Goal: Task Accomplishment & Management: Use online tool/utility

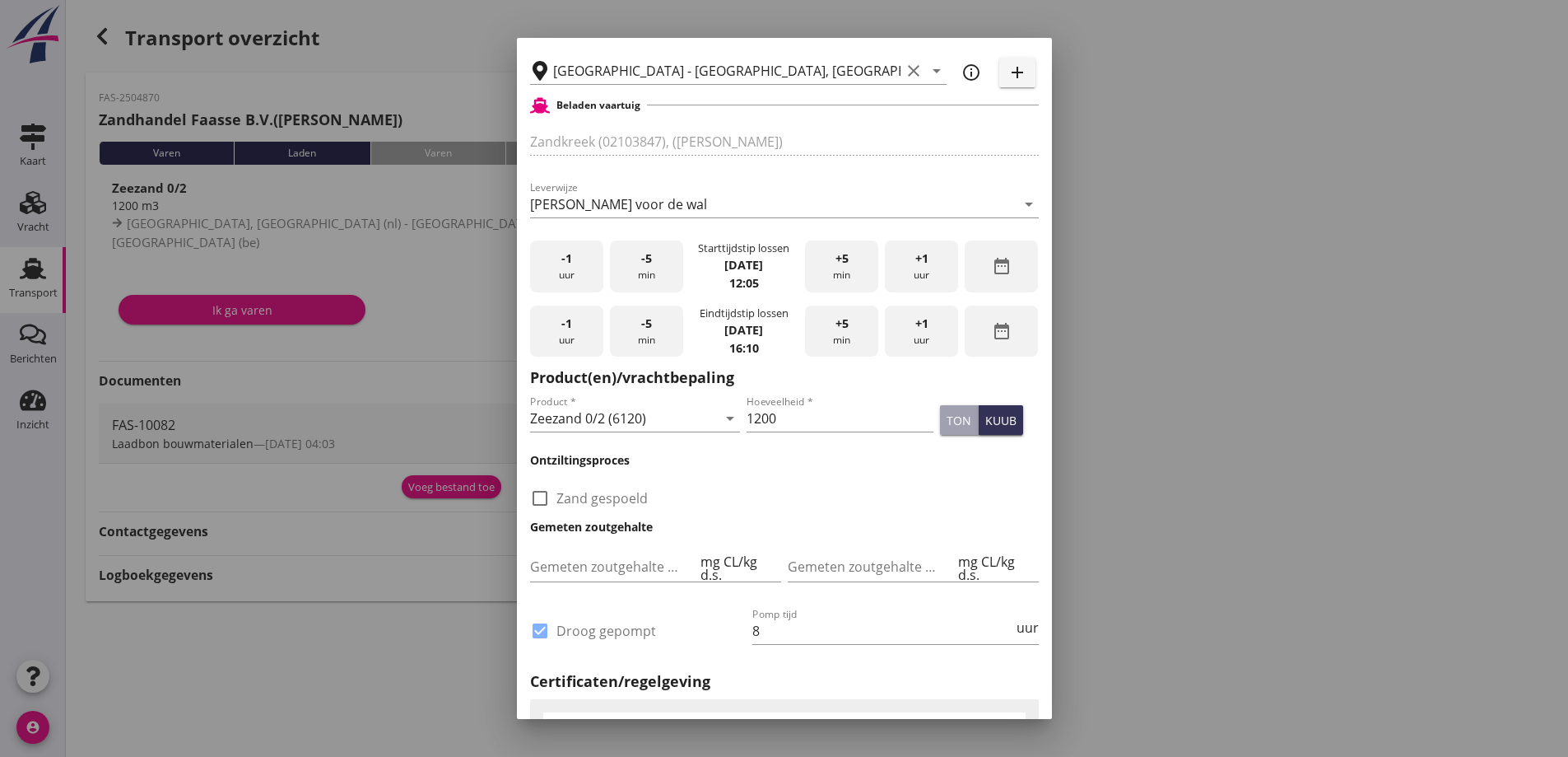
scroll to position [412, 0]
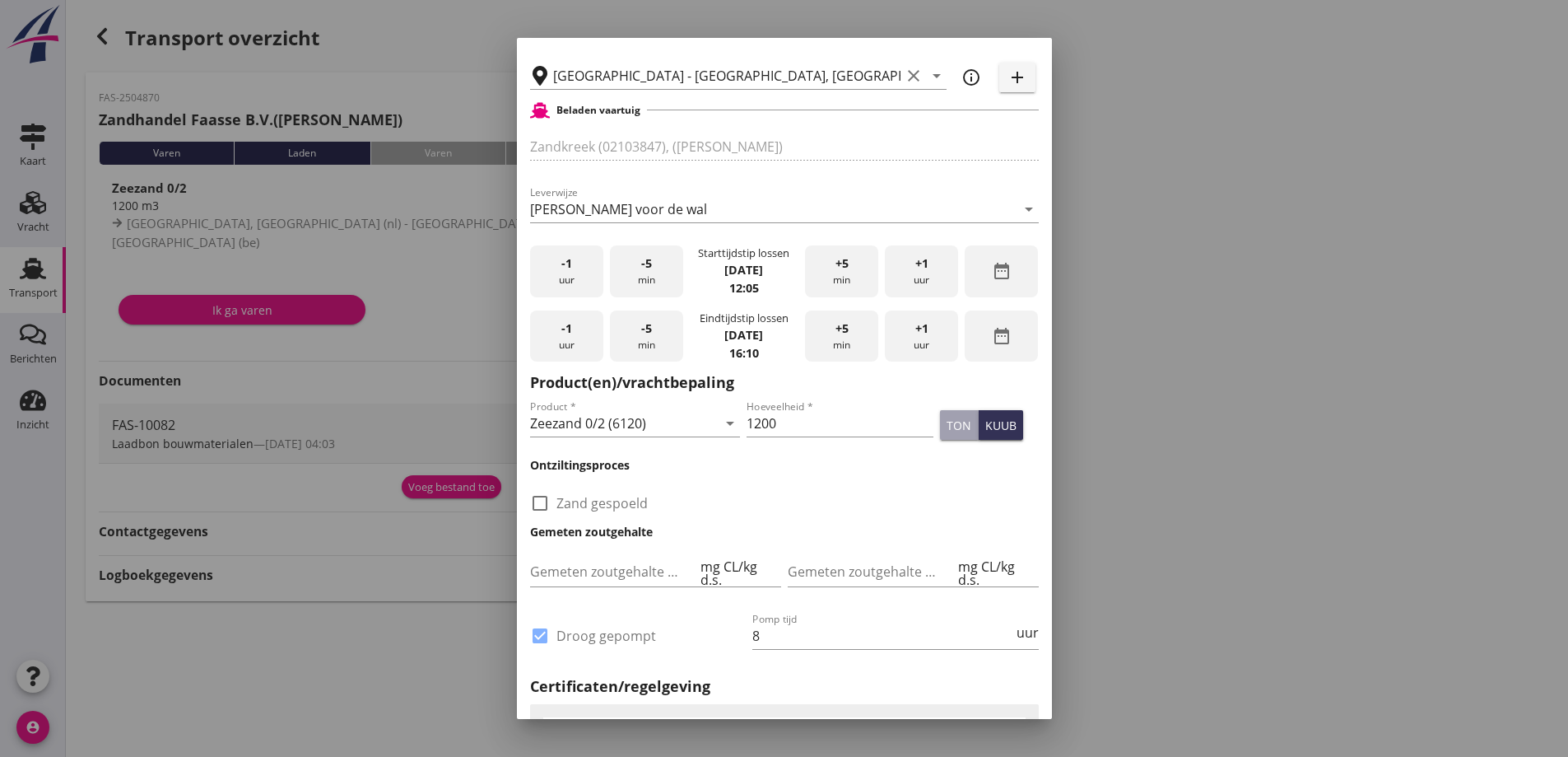
click at [638, 340] on div "-5 min" at bounding box center [646, 336] width 73 height 52
click at [638, 341] on div "-5 min" at bounding box center [646, 336] width 73 height 52
click at [634, 330] on div "-5 min" at bounding box center [646, 336] width 73 height 52
click at [636, 331] on div "-5 min" at bounding box center [646, 336] width 73 height 52
click at [636, 332] on div "-5 min" at bounding box center [646, 336] width 73 height 52
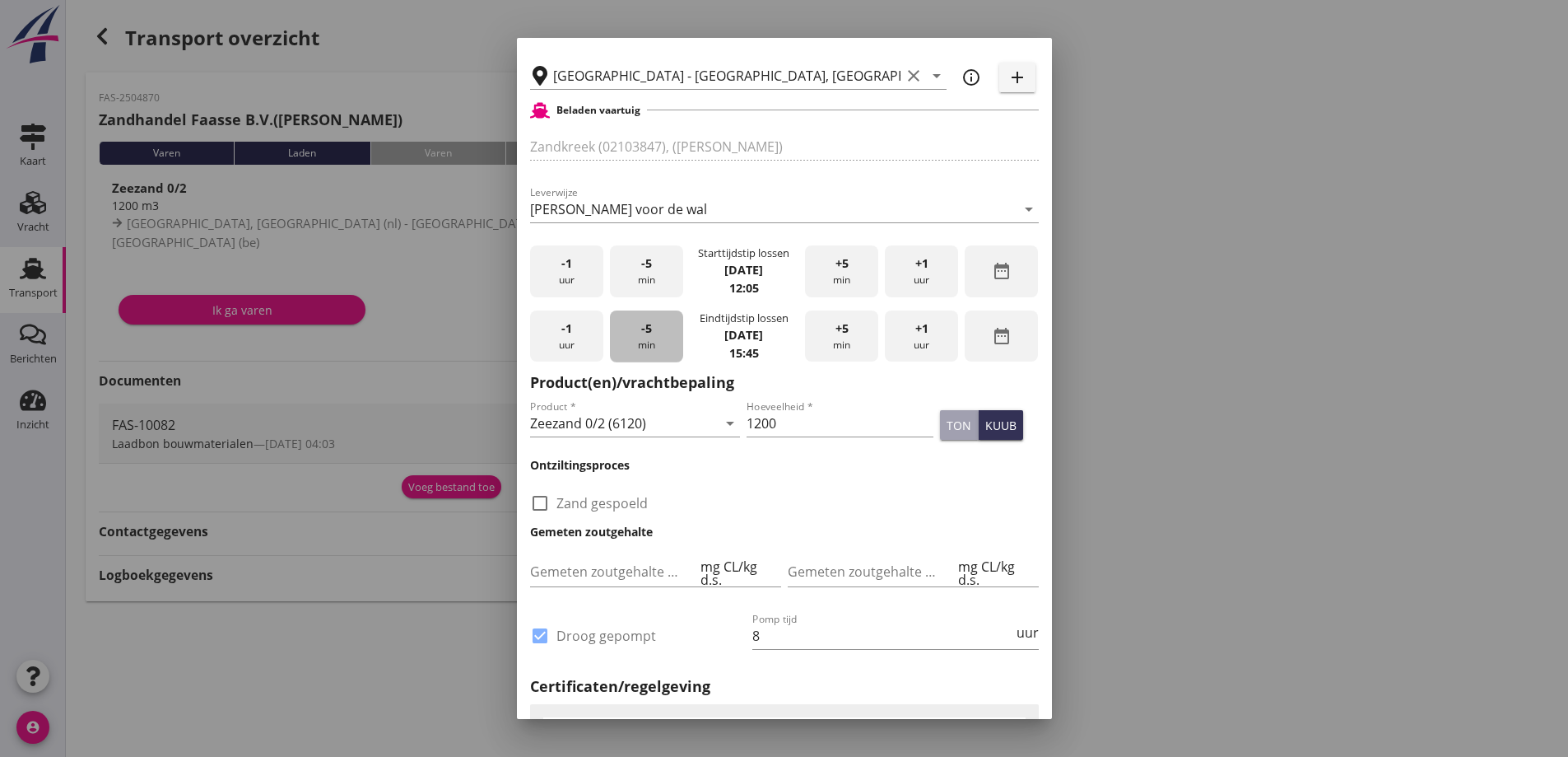
click at [636, 332] on div "-5 min" at bounding box center [646, 336] width 73 height 52
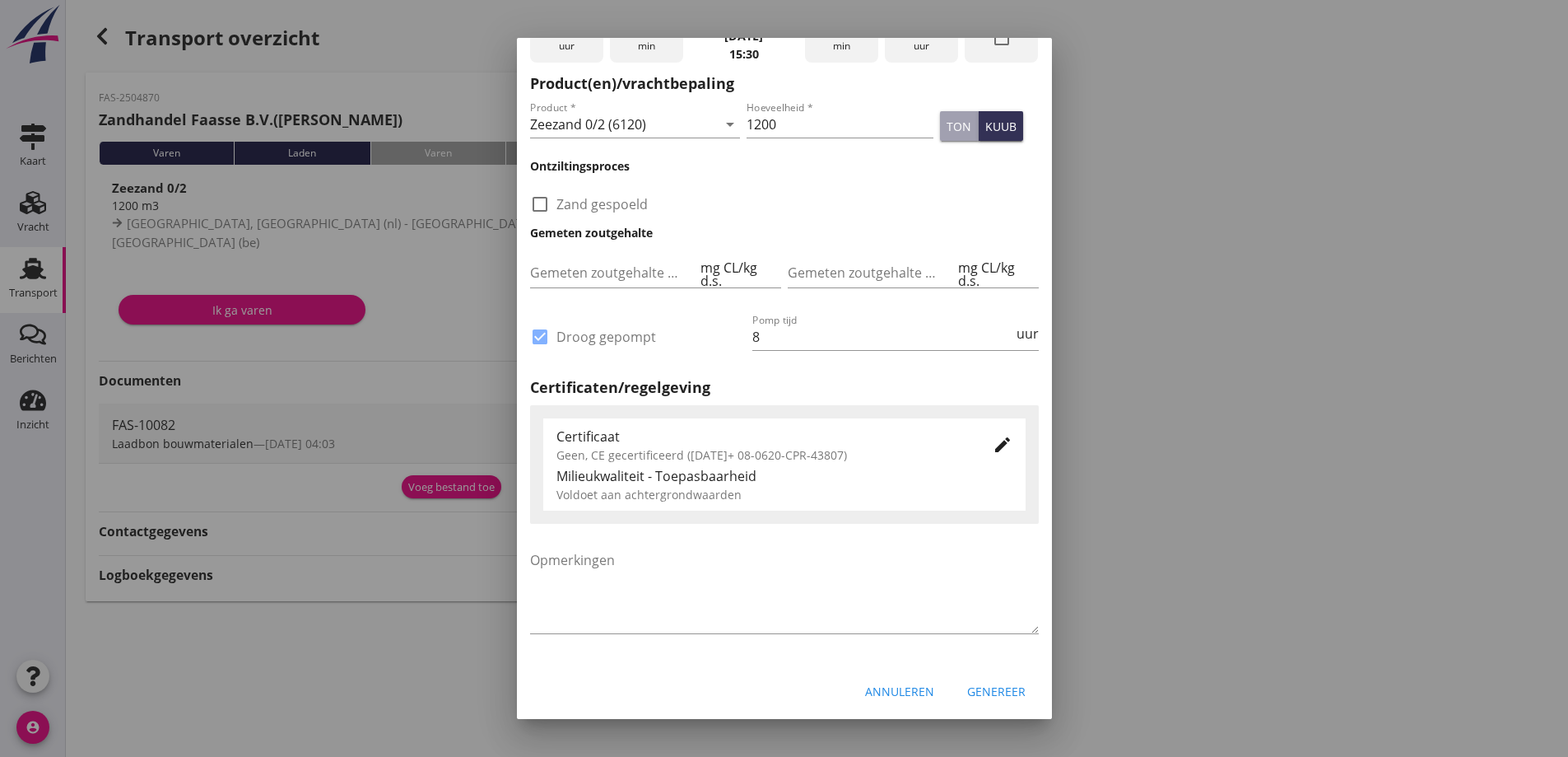
click at [981, 684] on div "Genereer" at bounding box center [996, 692] width 58 height 18
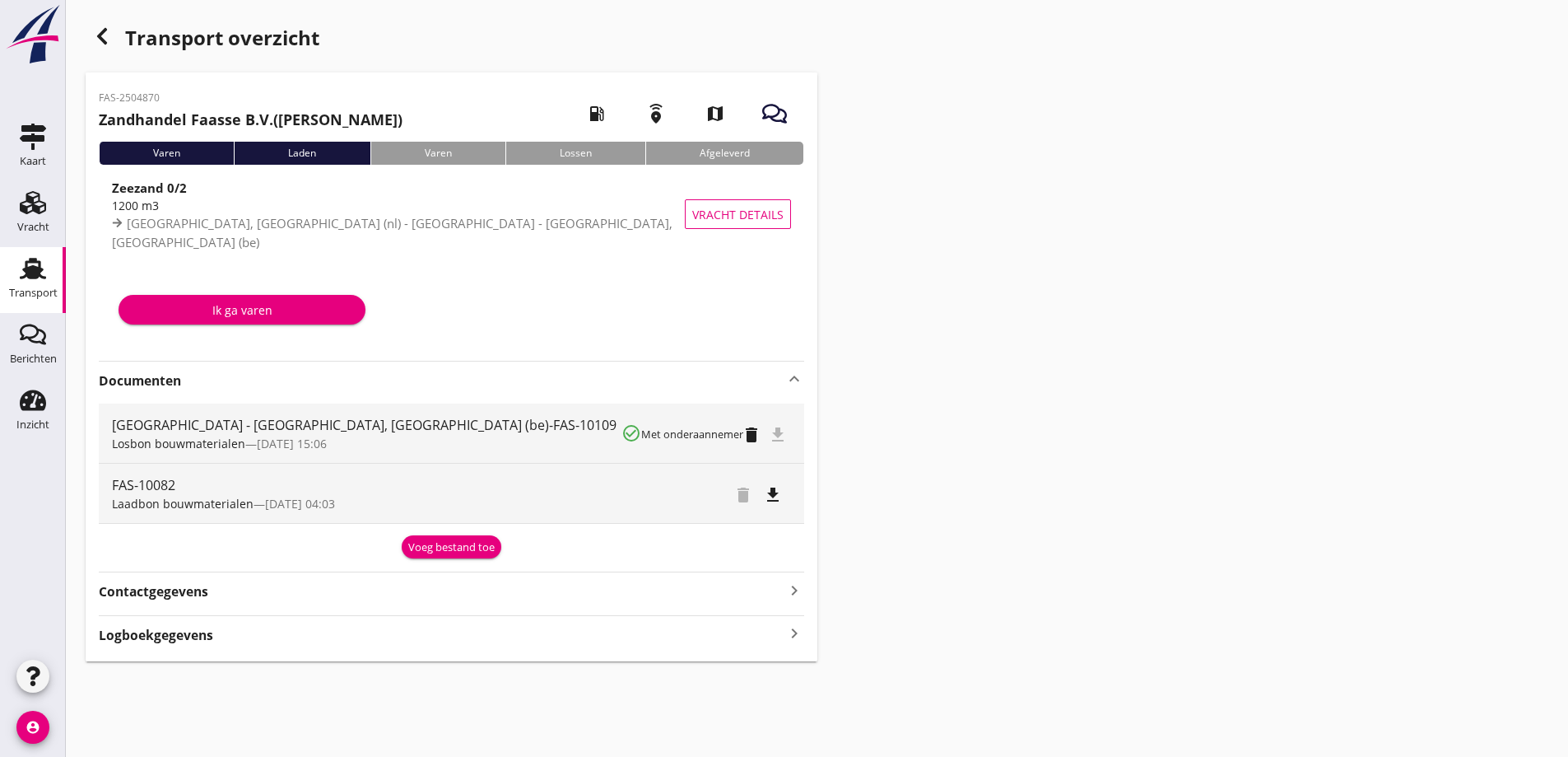
click at [1191, 382] on div "Transport overzicht FAS-2504870 Zandhandel Faasse B.V. ([PERSON_NAME]) local_ga…" at bounding box center [816, 340] width 1502 height 681
click at [467, 551] on div "Voeg bestand toe" at bounding box center [452, 547] width 87 height 17
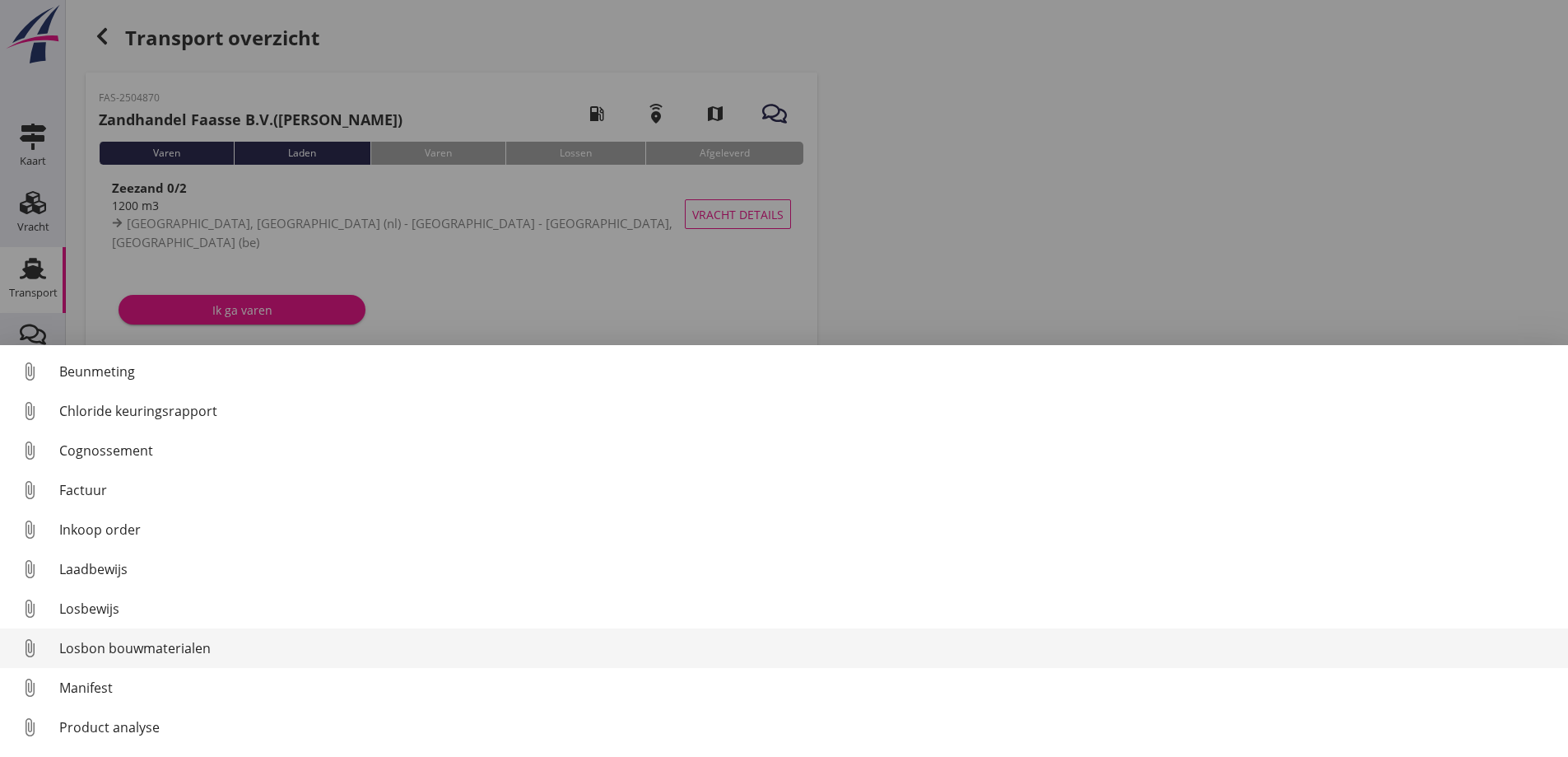
click at [120, 645] on div "Losbon bouwmaterialen" at bounding box center [807, 648] width 1496 height 19
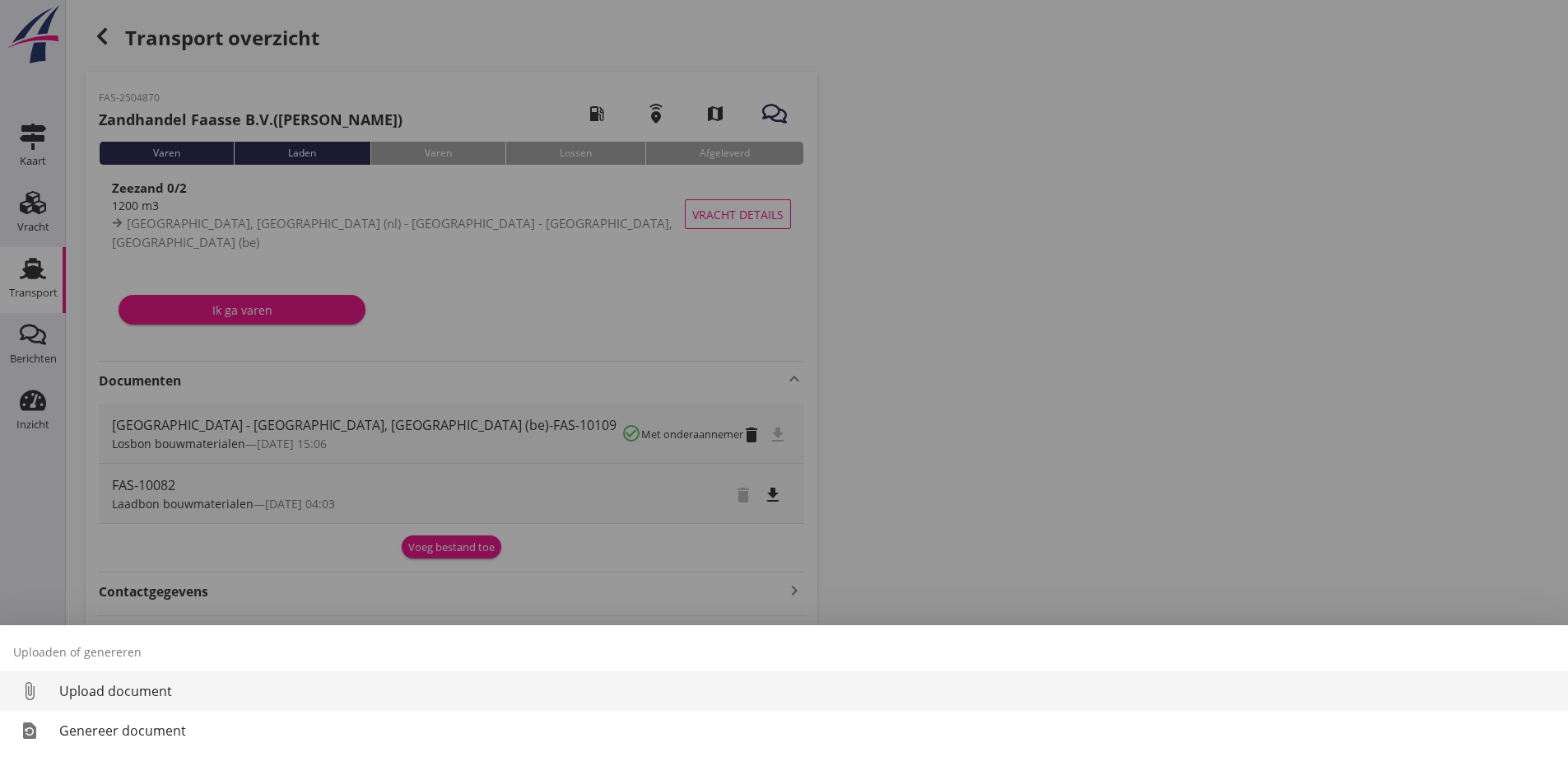
click at [101, 682] on div "Upload document" at bounding box center [807, 691] width 1496 height 19
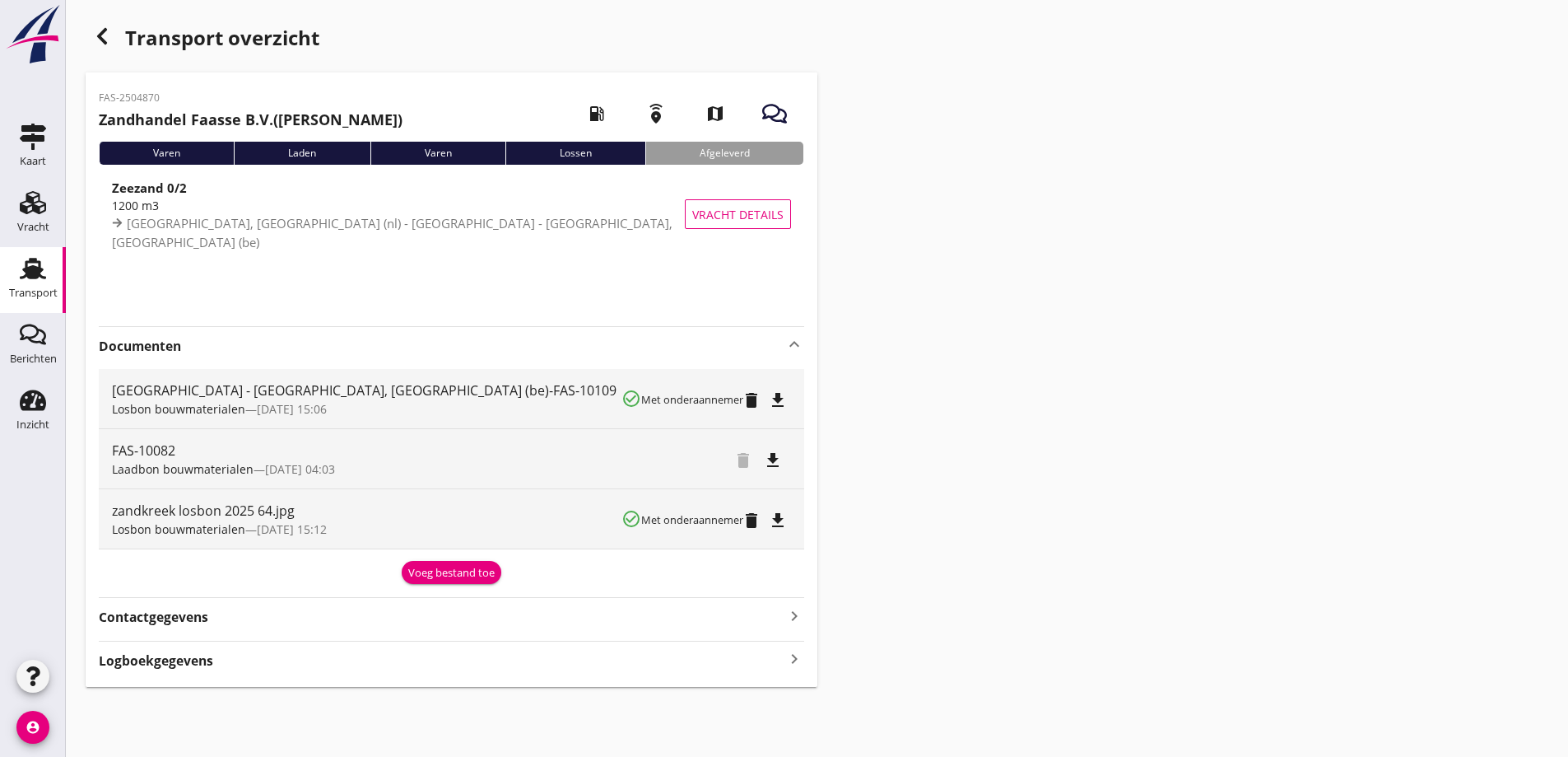
click at [901, 353] on div "Transport overzicht FAS-2504870 Zandhandel Faasse B.V. ([PERSON_NAME]) local_ga…" at bounding box center [816, 353] width 1502 height 707
